Goal: Task Accomplishment & Management: Manage account settings

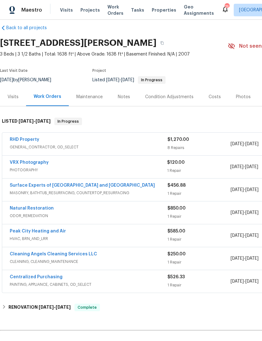
scroll to position [8, 0]
click at [23, 138] on link "RHD Property" at bounding box center [24, 139] width 29 height 4
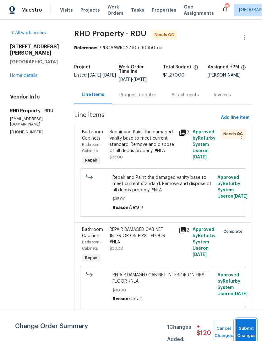
click at [247, 329] on button "Submit Changes" at bounding box center [246, 332] width 20 height 27
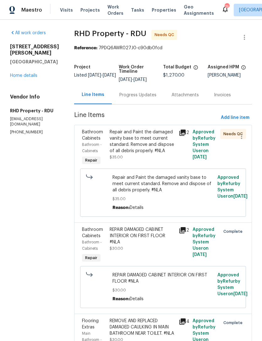
click at [158, 151] on div "Repair and Paint the damaged vanity base to meet current standard. Remove and d…" at bounding box center [141, 141] width 65 height 25
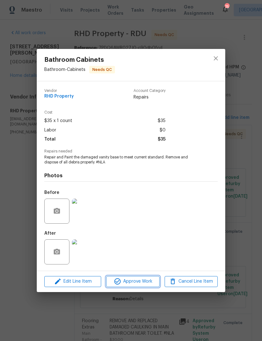
click at [142, 283] on span "Approve Work" at bounding box center [132, 282] width 49 height 8
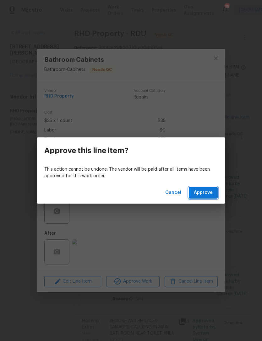
click at [204, 192] on span "Approve" at bounding box center [203, 193] width 19 height 8
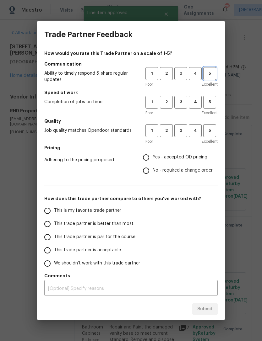
click at [211, 73] on span "5" at bounding box center [210, 73] width 12 height 7
click at [195, 102] on span "4" at bounding box center [195, 102] width 12 height 7
click at [196, 132] on span "4" at bounding box center [195, 130] width 12 height 7
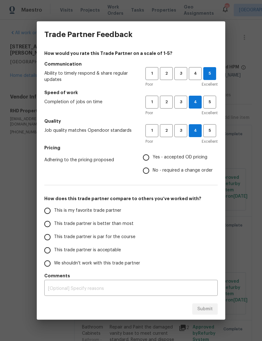
click at [201, 170] on span "No - required a change order" at bounding box center [182, 170] width 60 height 7
click at [152, 170] on input "No - required a change order" at bounding box center [145, 170] width 13 height 13
radio input "true"
click at [124, 220] on label "This trade partner is better than most" at bounding box center [90, 223] width 99 height 13
click at [54, 220] on input "This trade partner is better than most" at bounding box center [47, 223] width 13 height 13
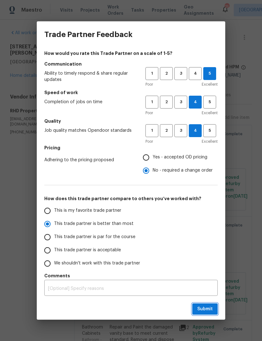
click at [207, 310] on span "Submit" at bounding box center [204, 309] width 15 height 8
radio input "true"
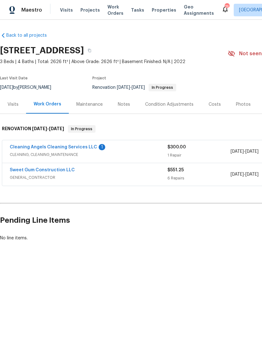
click at [44, 145] on link "Cleaning Angels Cleaning Services LLC" at bounding box center [53, 147] width 87 height 4
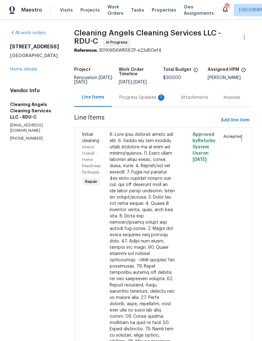
click at [142, 106] on div "Progress Updates 1" at bounding box center [142, 97] width 61 height 19
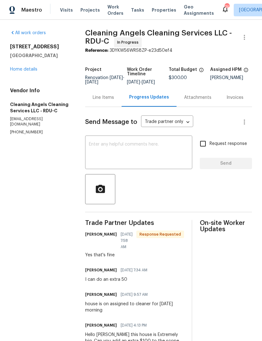
click at [22, 72] on link "Home details" at bounding box center [23, 69] width 27 height 4
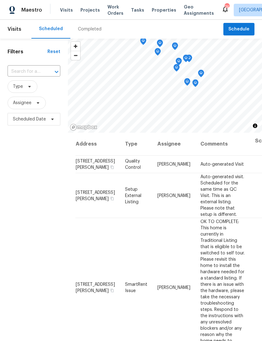
click at [32, 76] on input "text" at bounding box center [25, 72] width 35 height 10
type input "9911 l"
click at [41, 91] on li "[STREET_ADDRESS]" at bounding box center [33, 86] width 52 height 10
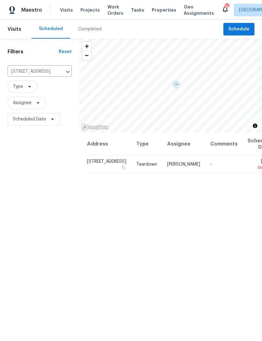
click at [0, 0] on icon at bounding box center [0, 0] width 0 height 0
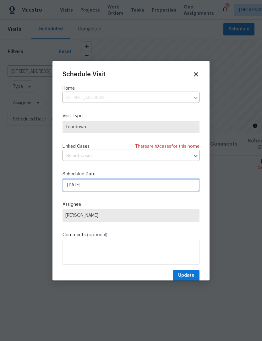
click at [139, 185] on input "[DATE]" at bounding box center [130, 185] width 137 height 13
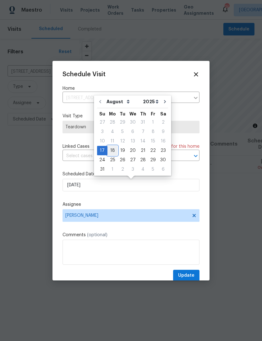
click at [113, 150] on div "18" at bounding box center [112, 150] width 10 height 9
type input "[DATE]"
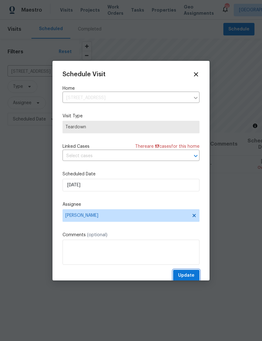
click at [190, 276] on span "Update" at bounding box center [186, 276] width 16 height 8
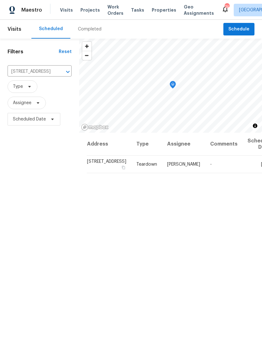
click at [41, 68] on input "9911 Lynnberry Pl, Raleigh, NC 27617" at bounding box center [31, 72] width 46 height 10
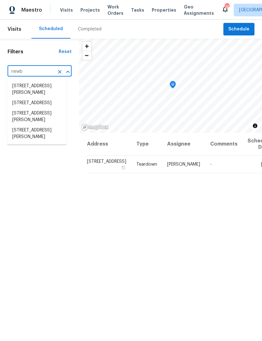
type input "newbe"
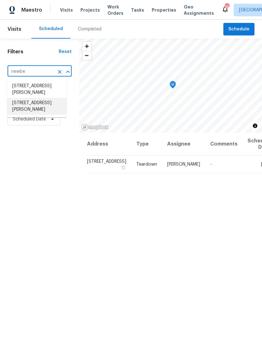
click at [46, 105] on li "218 Newberry Ln, Durham, NC 27703" at bounding box center [36, 106] width 59 height 17
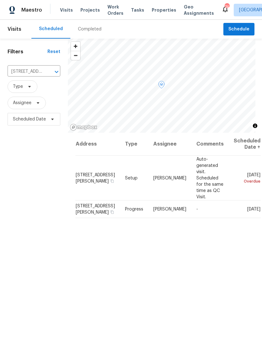
click at [0, 0] on icon at bounding box center [0, 0] width 0 height 0
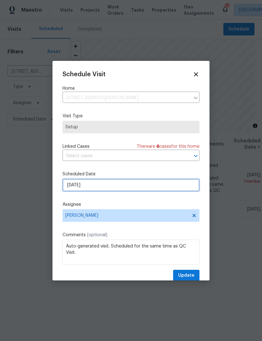
click at [125, 183] on input "8/15/2025" at bounding box center [130, 185] width 137 height 13
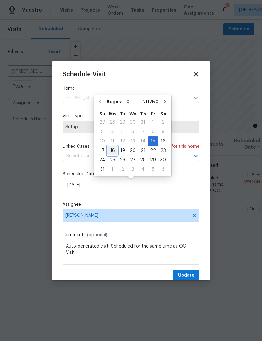
click at [111, 151] on div "18" at bounding box center [112, 150] width 10 height 9
type input "8/18/2025"
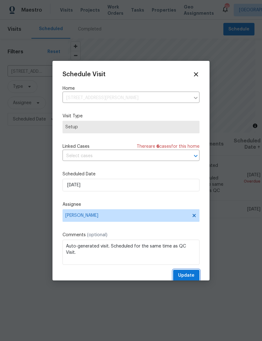
click at [190, 277] on span "Update" at bounding box center [186, 276] width 16 height 8
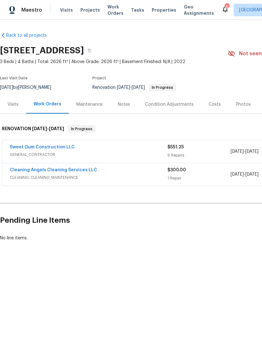
click at [36, 148] on link "Sweet Gum Construction LLC" at bounding box center [42, 147] width 65 height 4
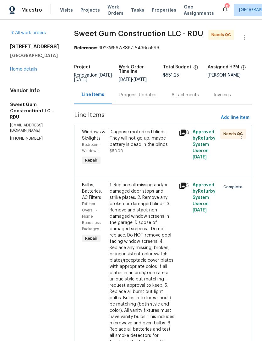
click at [170, 161] on div "Diagnose motorized blinds. They will not go up, maybe battery is dead in the bl…" at bounding box center [142, 147] width 69 height 41
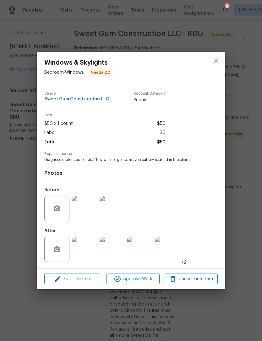
click at [83, 249] on img at bounding box center [84, 249] width 25 height 25
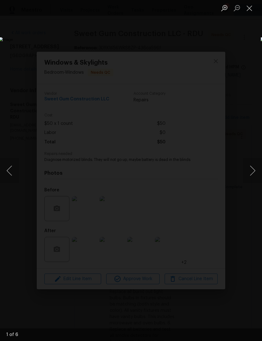
click at [247, 170] on button "Next image" at bounding box center [252, 170] width 19 height 25
click at [250, 168] on button "Next image" at bounding box center [252, 170] width 19 height 25
click at [250, 169] on button "Next image" at bounding box center [252, 170] width 19 height 25
click at [250, 170] on button "Next image" at bounding box center [252, 170] width 19 height 25
click at [249, 5] on button "Close lightbox" at bounding box center [249, 8] width 13 height 11
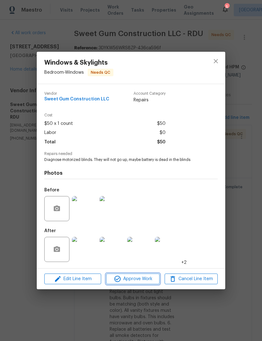
click at [146, 278] on span "Approve Work" at bounding box center [132, 279] width 49 height 8
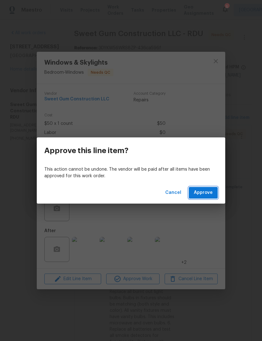
click at [208, 195] on span "Approve" at bounding box center [203, 193] width 19 height 8
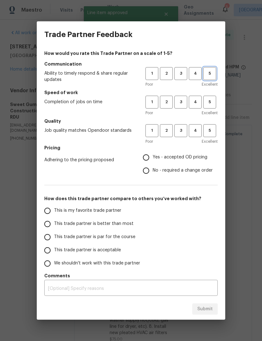
click at [211, 75] on span "5" at bounding box center [210, 73] width 12 height 7
click at [212, 101] on span "5" at bounding box center [210, 102] width 12 height 7
click at [210, 131] on span "5" at bounding box center [210, 130] width 12 height 7
click at [195, 157] on span "Yes - accepted OD pricing" at bounding box center [179, 157] width 55 height 7
click at [152, 157] on input "Yes - accepted OD pricing" at bounding box center [145, 157] width 13 height 13
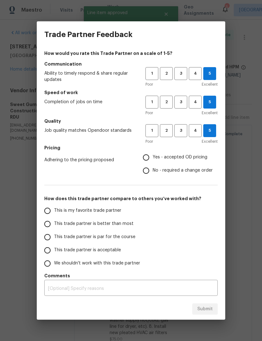
radio input "true"
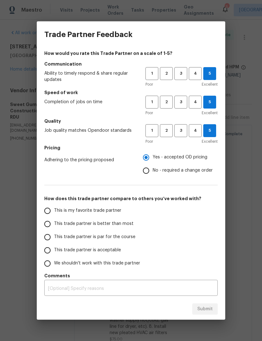
click at [114, 209] on span "This is my favorite trade partner" at bounding box center [87, 210] width 67 height 7
click at [54, 209] on input "This is my favorite trade partner" at bounding box center [47, 210] width 13 height 13
click at [205, 306] on span "Submit" at bounding box center [204, 309] width 15 height 8
radio input "true"
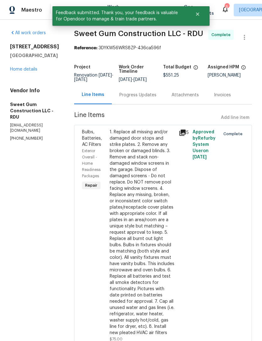
click at [20, 72] on link "Home details" at bounding box center [23, 69] width 27 height 4
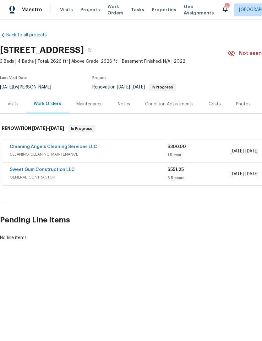
click at [189, 253] on div "Back to all projects 4007 Southpoint Landing Way, Durham, NC 27707 3 Beds | 4 B…" at bounding box center [131, 152] width 262 height 264
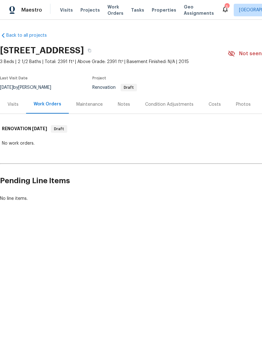
click at [122, 103] on div "Notes" at bounding box center [124, 104] width 12 height 6
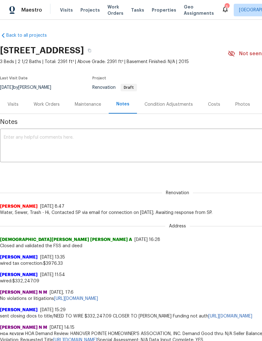
click at [172, 105] on div "Condition Adjustments" at bounding box center [168, 104] width 48 height 6
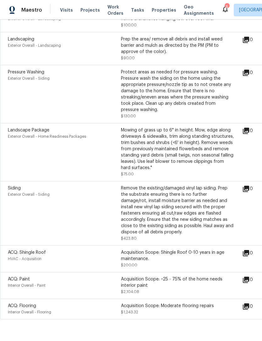
scroll to position [206, 0]
